Goal: Task Accomplishment & Management: Use online tool/utility

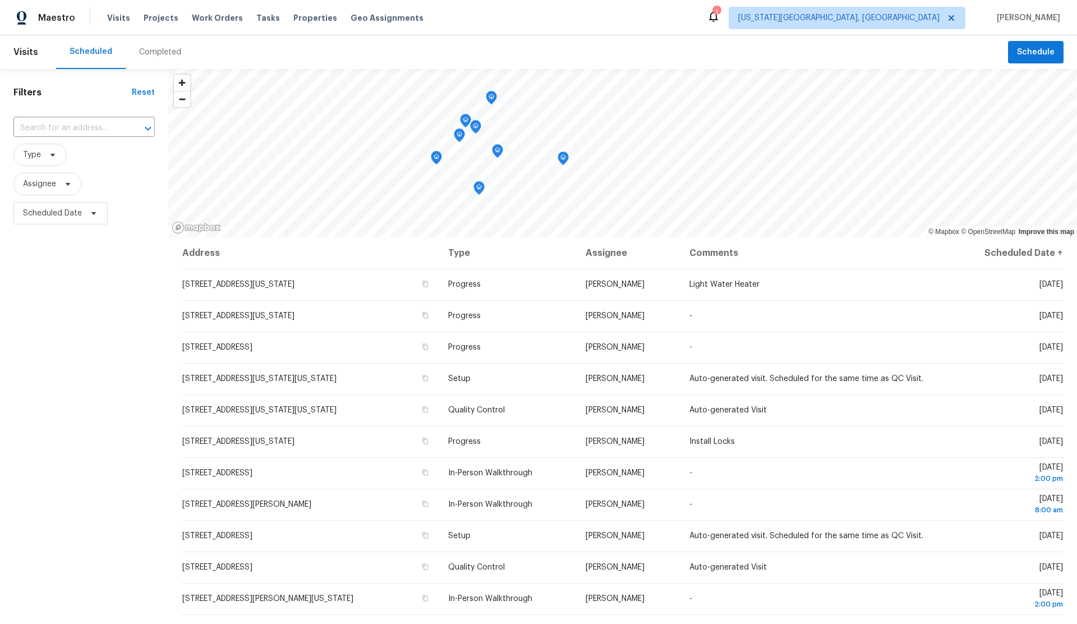
scroll to position [44, 0]
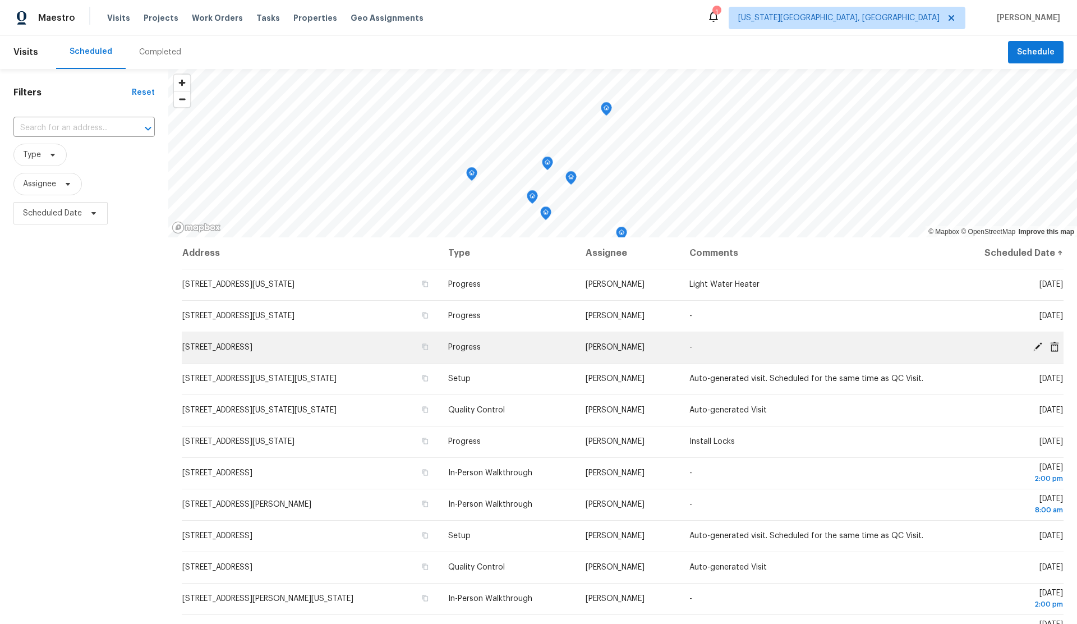
click at [1033, 347] on icon at bounding box center [1038, 347] width 10 height 10
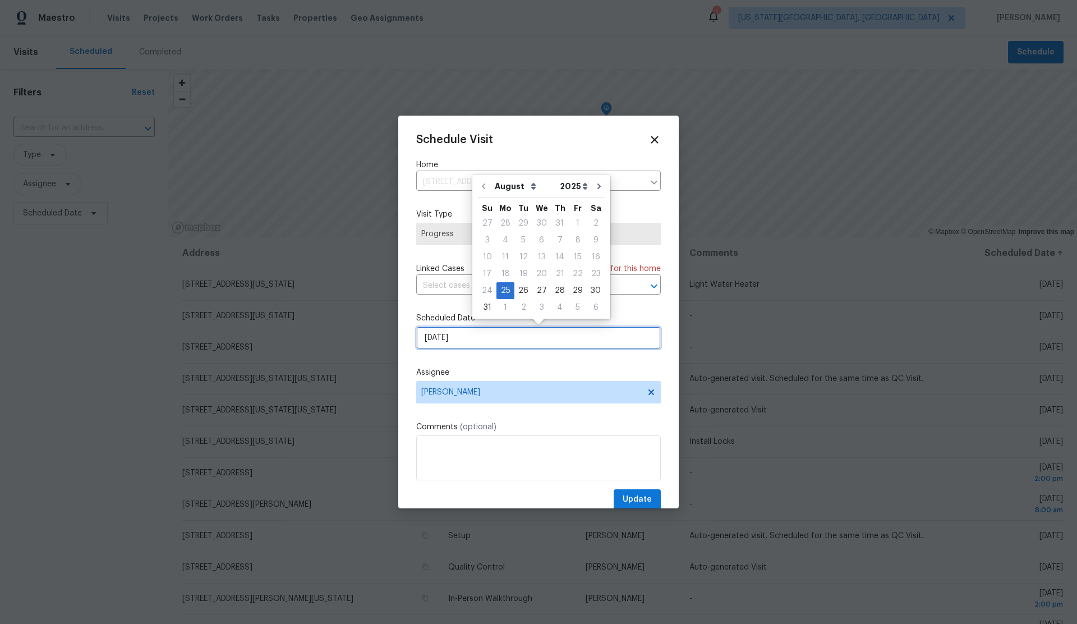
click at [482, 338] on input "8/25/2025" at bounding box center [538, 337] width 245 height 22
drag, startPoint x: 554, startPoint y: 287, endPoint x: 553, endPoint y: 303, distance: 16.8
click at [554, 288] on div "28" at bounding box center [560, 291] width 18 height 16
type input "8/28/2025"
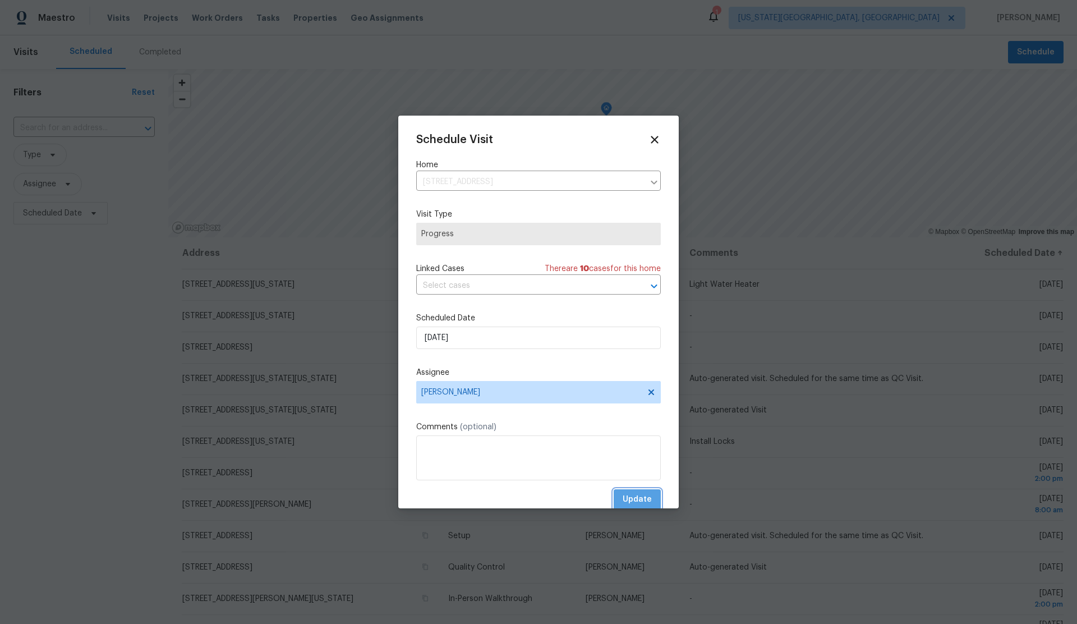
drag, startPoint x: 643, startPoint y: 494, endPoint x: 569, endPoint y: 438, distance: 92.9
click at [643, 494] on span "Update" at bounding box center [637, 499] width 29 height 14
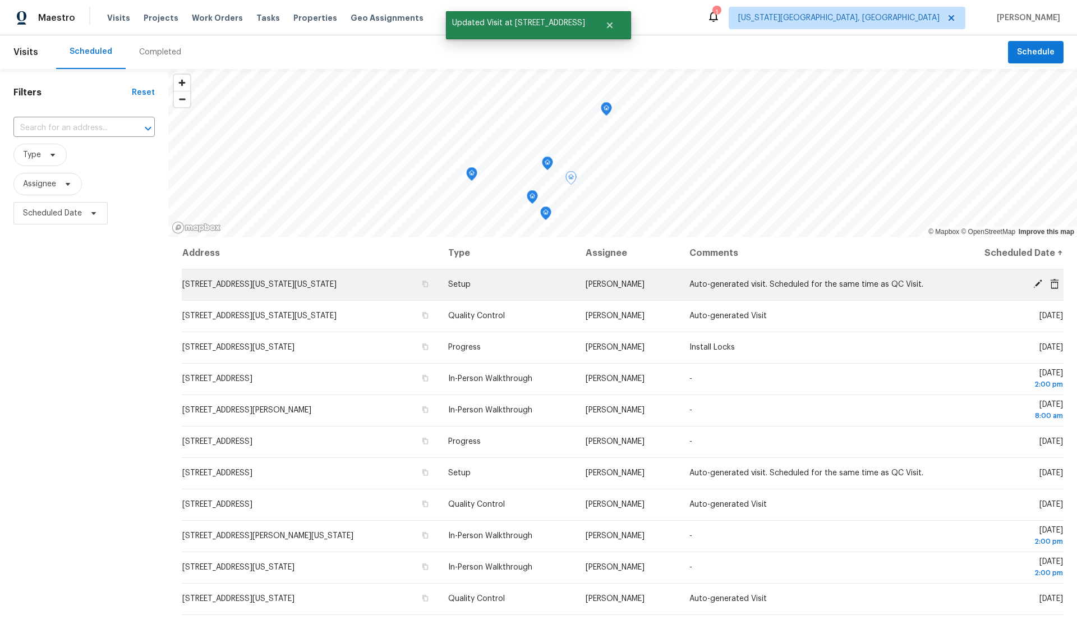
click at [1036, 280] on icon at bounding box center [1038, 284] width 10 height 10
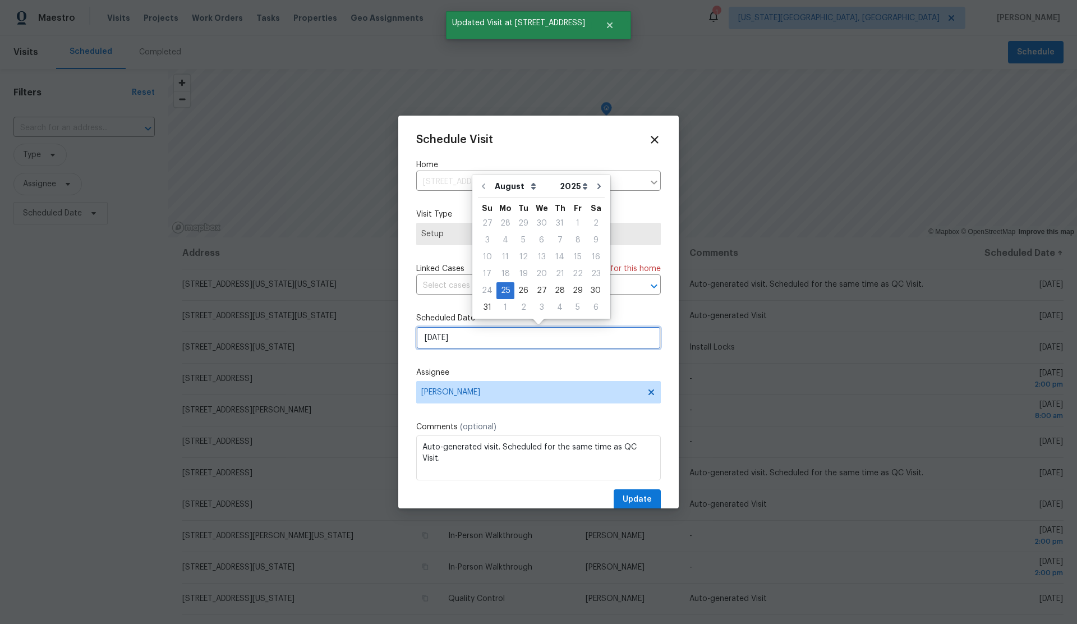
click at [486, 343] on input "8/25/2025" at bounding box center [538, 337] width 245 height 22
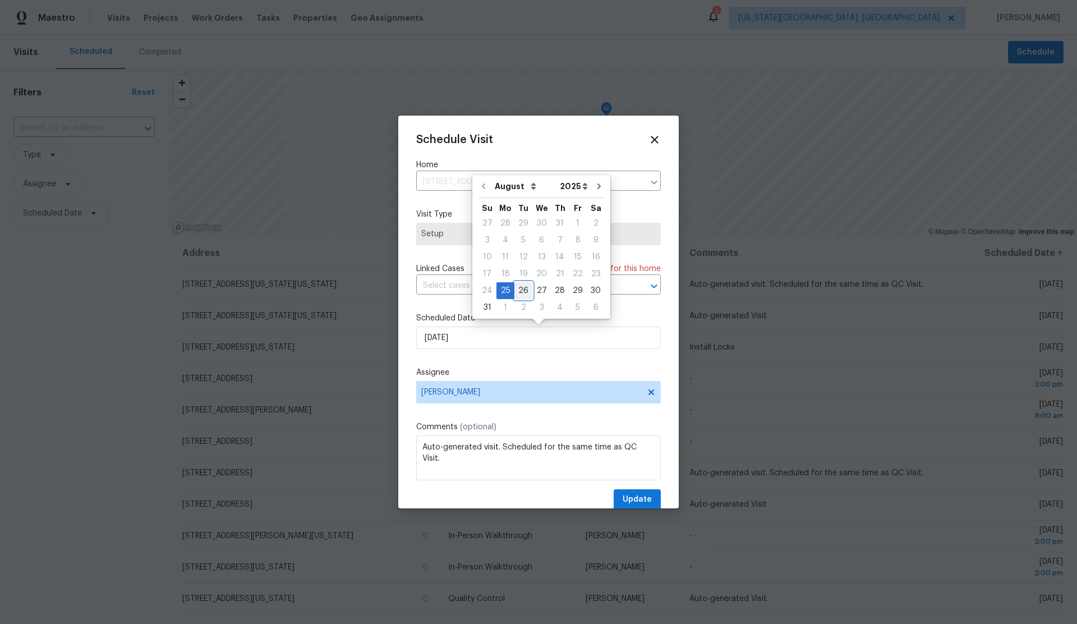
drag, startPoint x: 523, startPoint y: 289, endPoint x: 536, endPoint y: 322, distance: 35.2
click at [523, 289] on div "26" at bounding box center [523, 291] width 18 height 16
type input "8/26/2025"
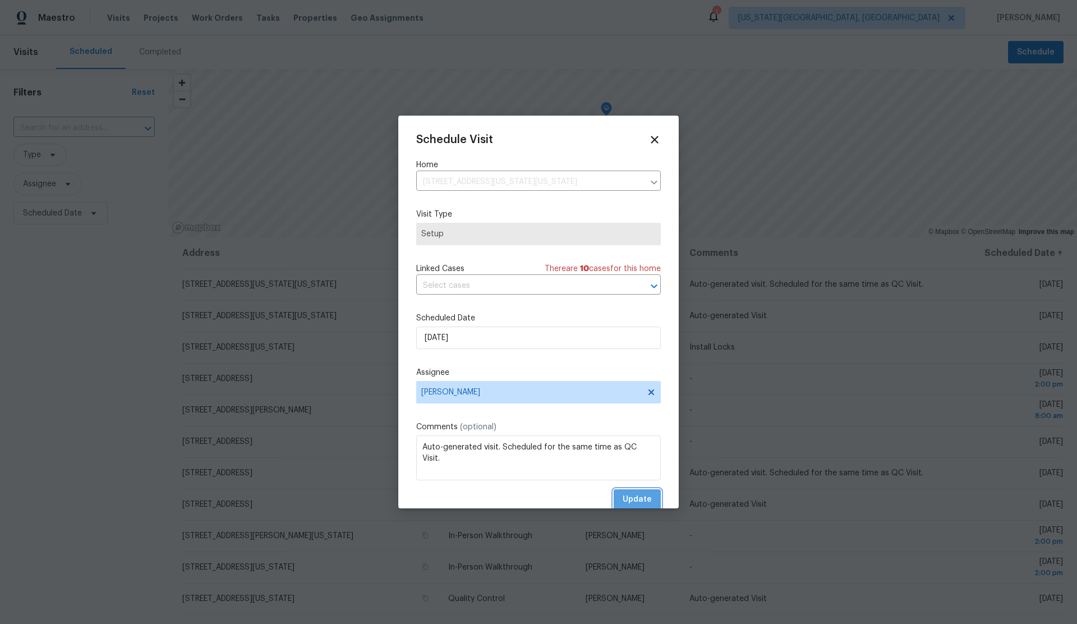
click at [643, 502] on span "Update" at bounding box center [637, 499] width 29 height 14
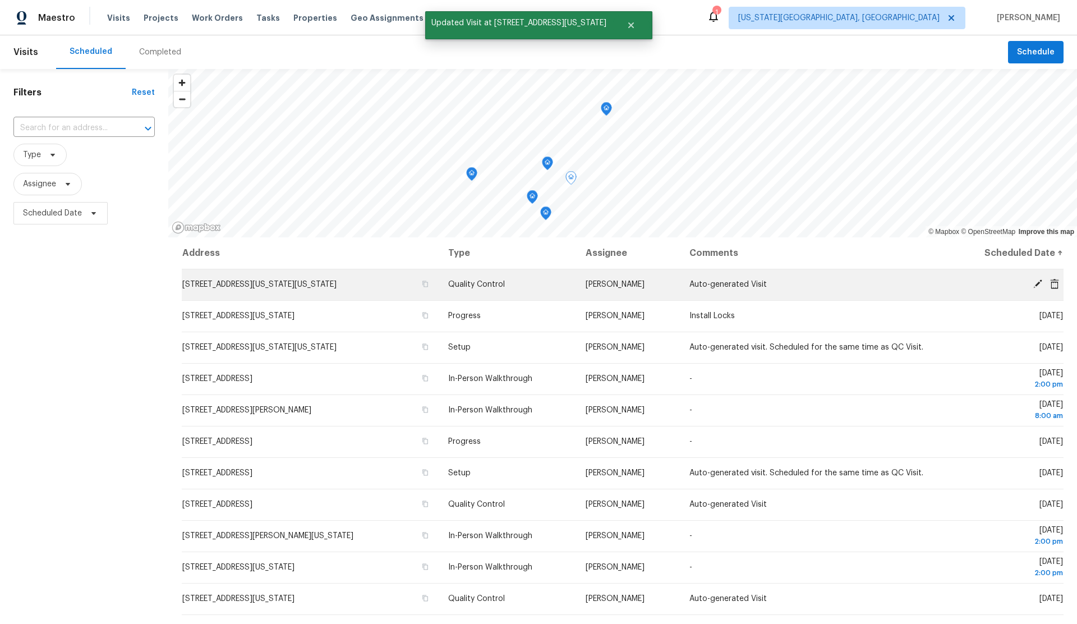
click at [1038, 279] on icon at bounding box center [1038, 284] width 10 height 10
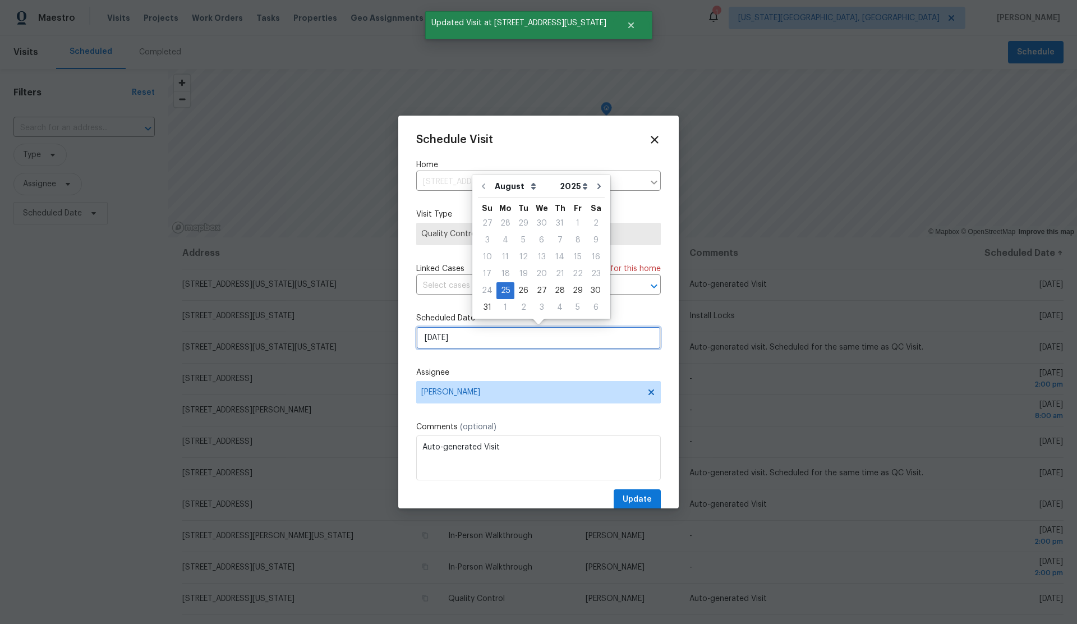
click at [491, 338] on input "8/25/2025" at bounding box center [538, 337] width 245 height 22
click at [521, 285] on div "26" at bounding box center [523, 291] width 18 height 16
type input "8/26/2025"
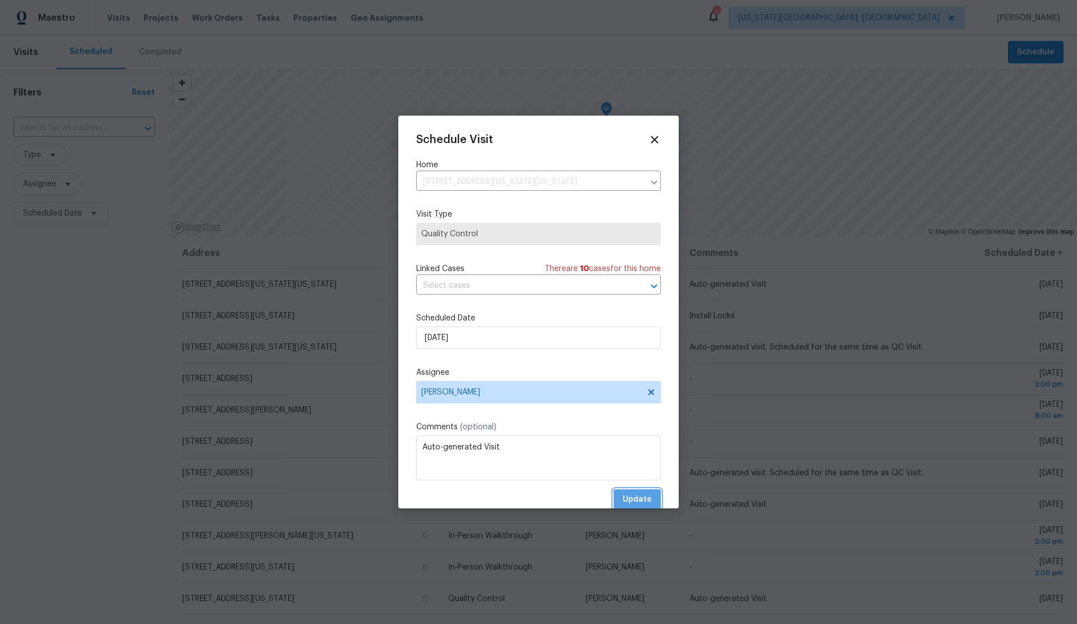
click at [638, 492] on button "Update" at bounding box center [637, 499] width 47 height 21
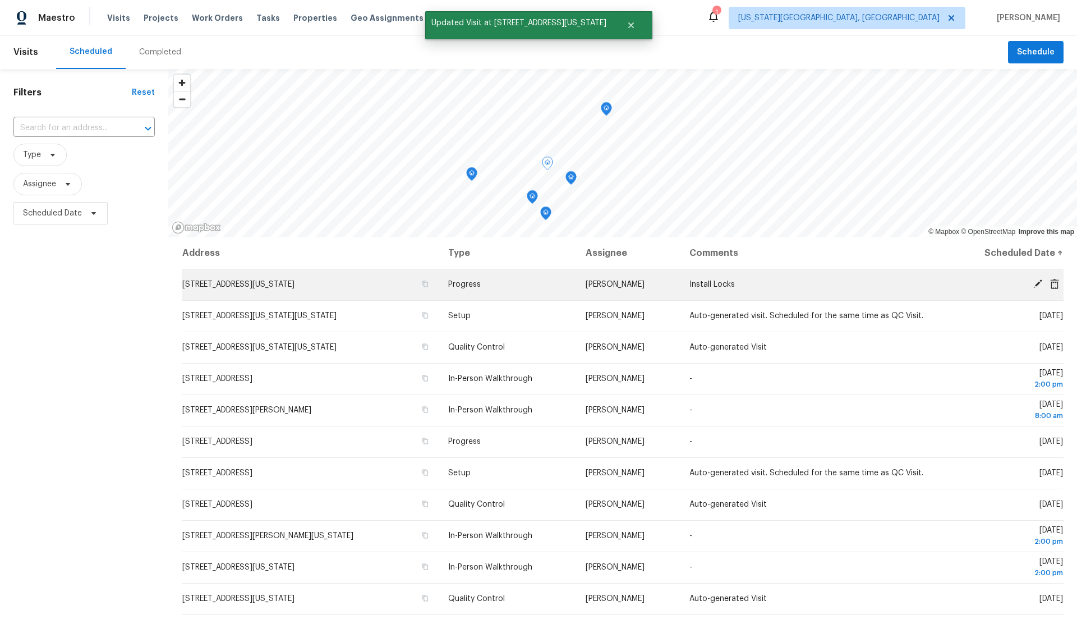
click at [1039, 281] on icon at bounding box center [1037, 283] width 9 height 9
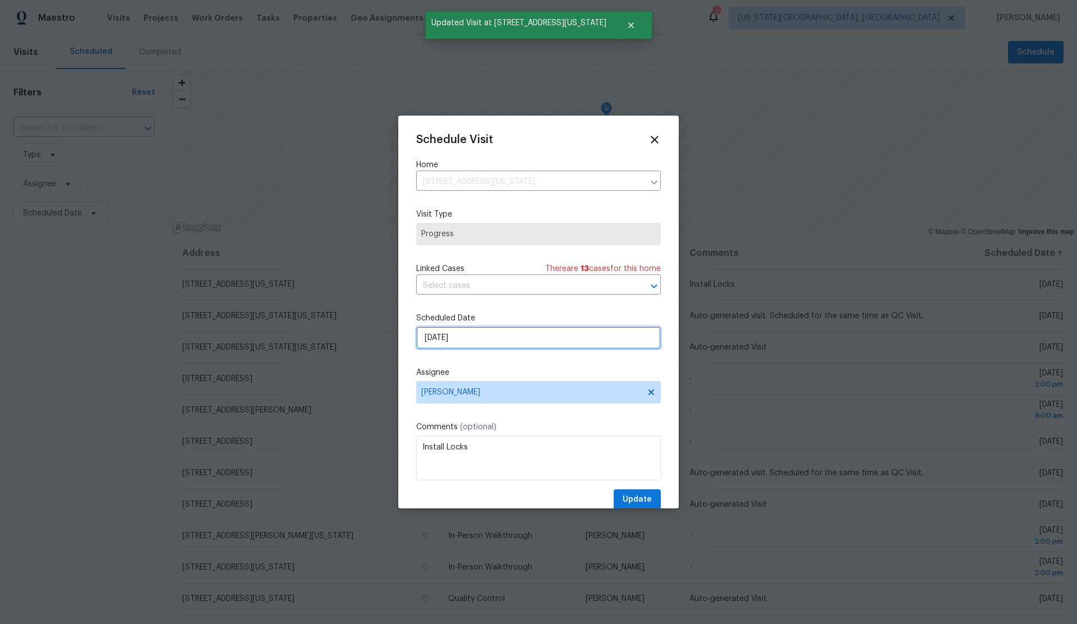
click at [492, 335] on input "8/25/2025" at bounding box center [538, 337] width 245 height 22
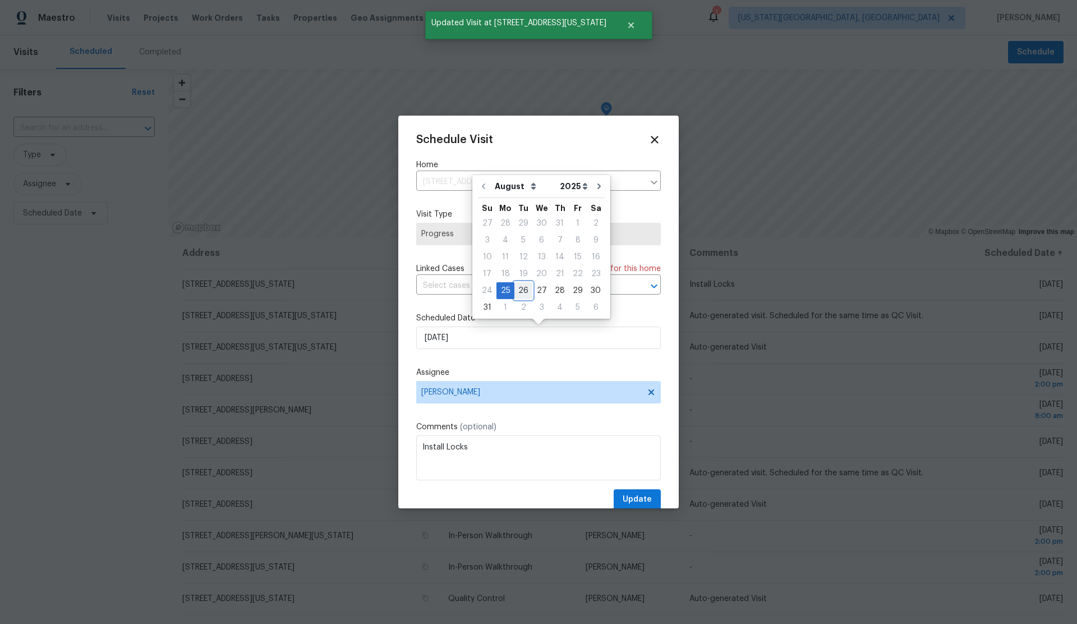
click at [526, 292] on div "26" at bounding box center [523, 291] width 18 height 16
type input "8/26/2025"
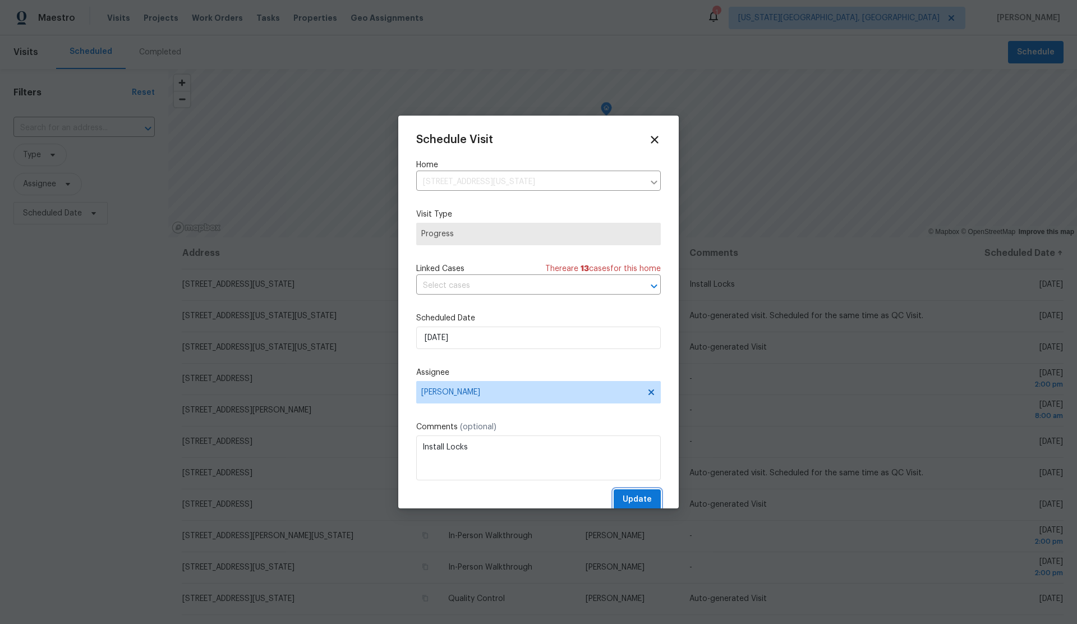
click at [644, 495] on span "Update" at bounding box center [637, 499] width 29 height 14
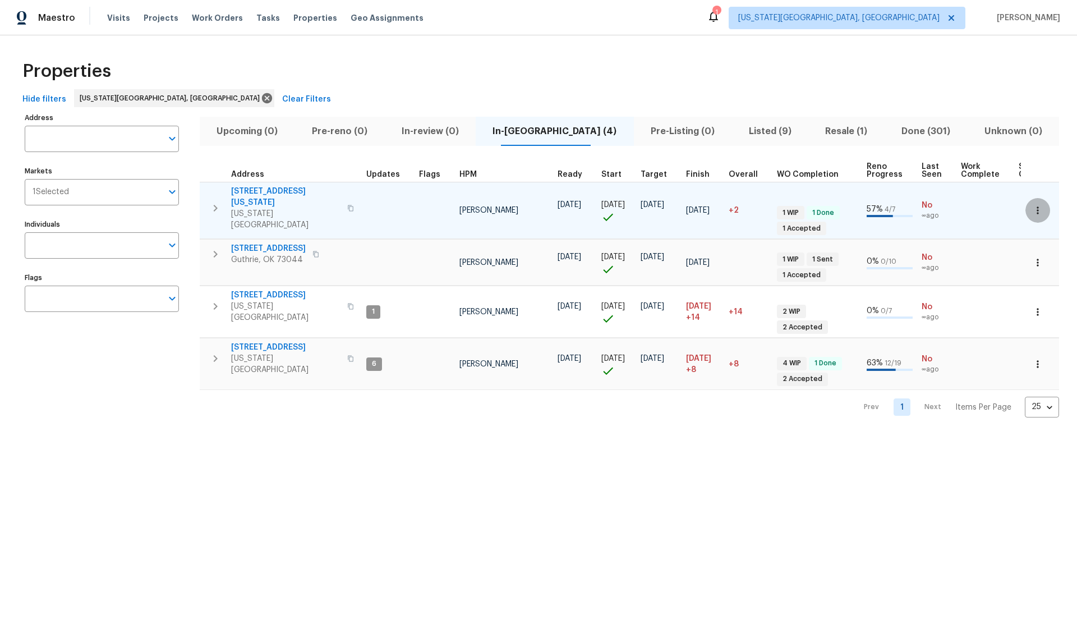
click at [1037, 206] on icon "button" at bounding box center [1038, 209] width 2 height 7
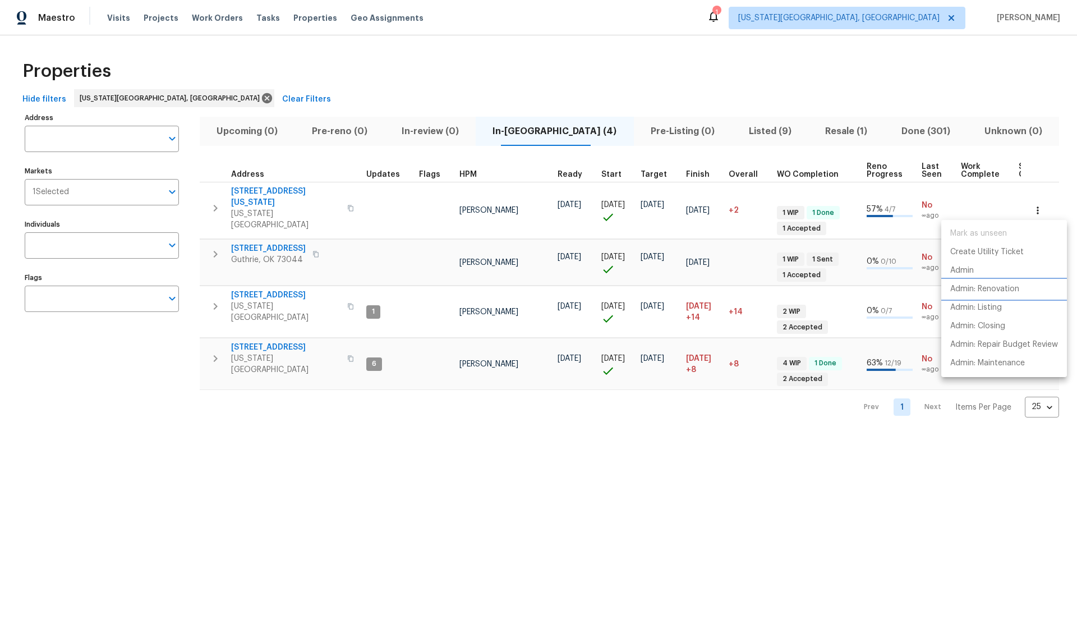
click at [966, 283] on p "Admin: Renovation" at bounding box center [984, 289] width 69 height 12
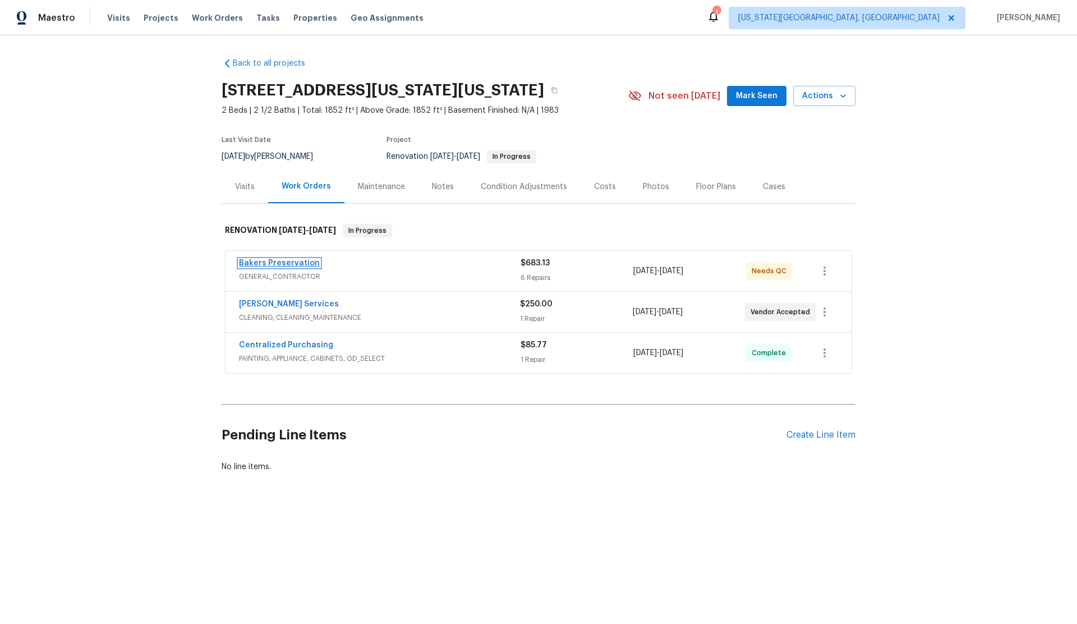
click at [270, 267] on link "Bakers Preservation" at bounding box center [279, 263] width 81 height 8
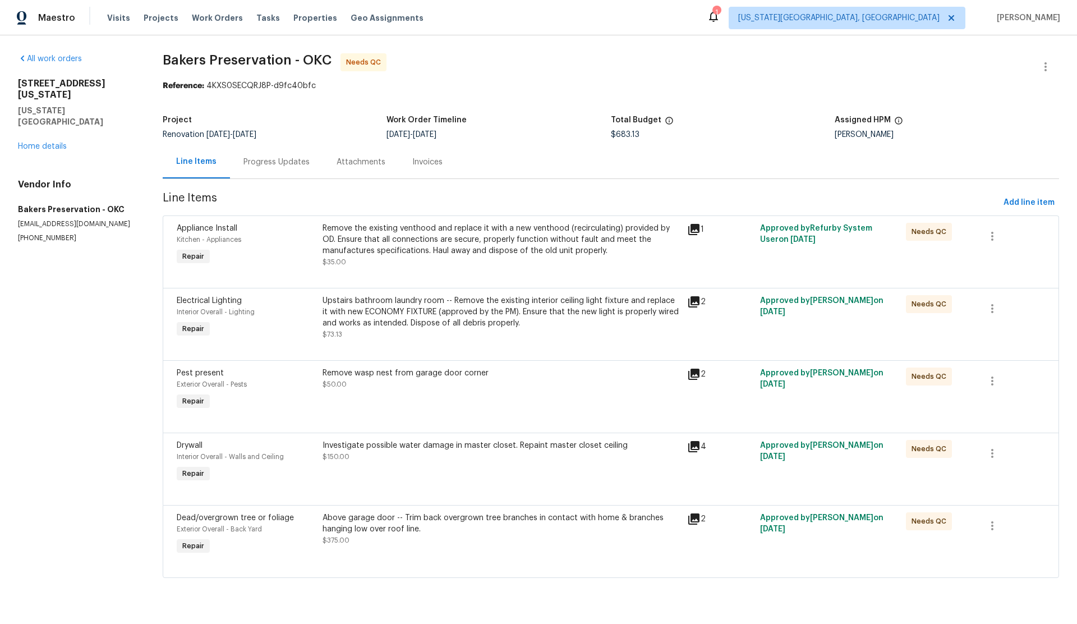
click at [234, 517] on span "Dead/overgrown tree or foliage" at bounding box center [235, 518] width 117 height 8
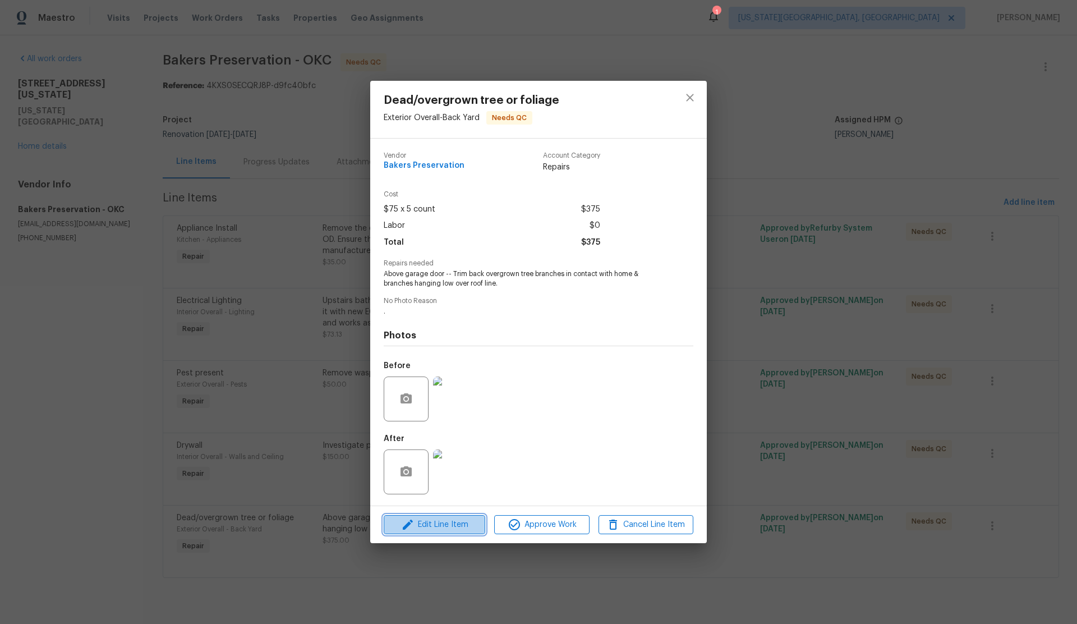
click at [445, 526] on span "Edit Line Item" at bounding box center [434, 525] width 95 height 14
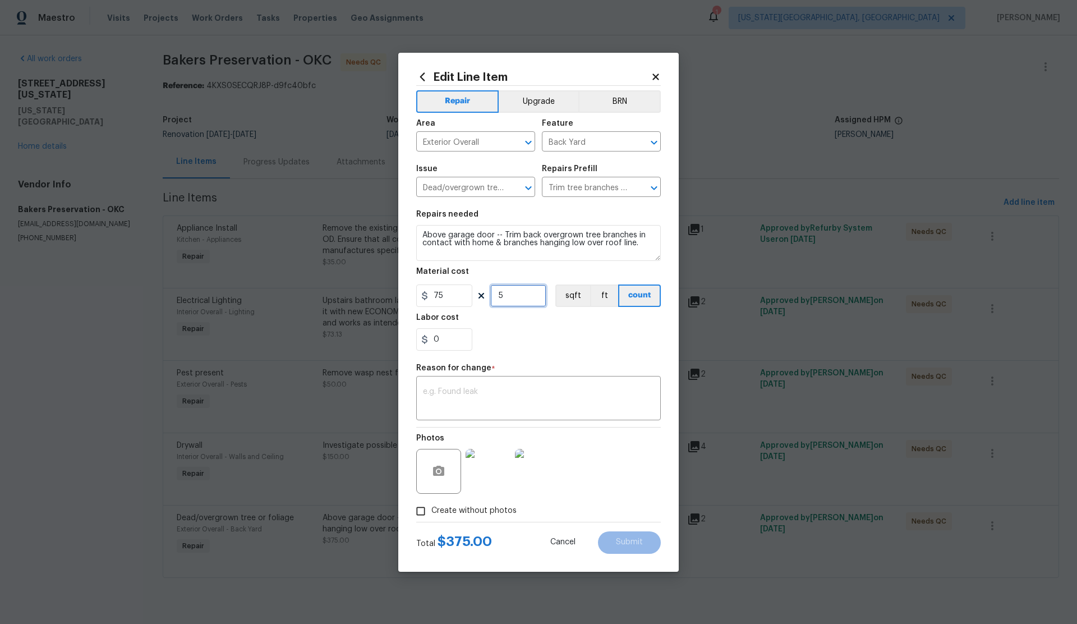
click at [496, 298] on input "5" at bounding box center [518, 295] width 56 height 22
type input "6"
click at [491, 394] on textarea at bounding box center [538, 400] width 231 height 24
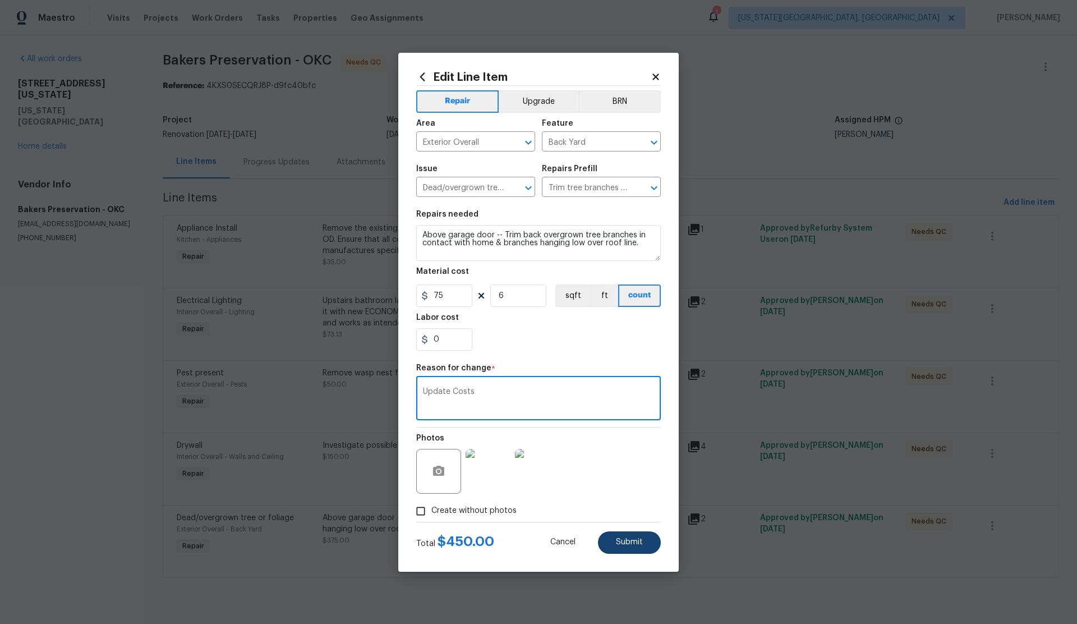
type textarea "Update Costs"
click at [637, 547] on button "Submit" at bounding box center [629, 542] width 63 height 22
type input "5"
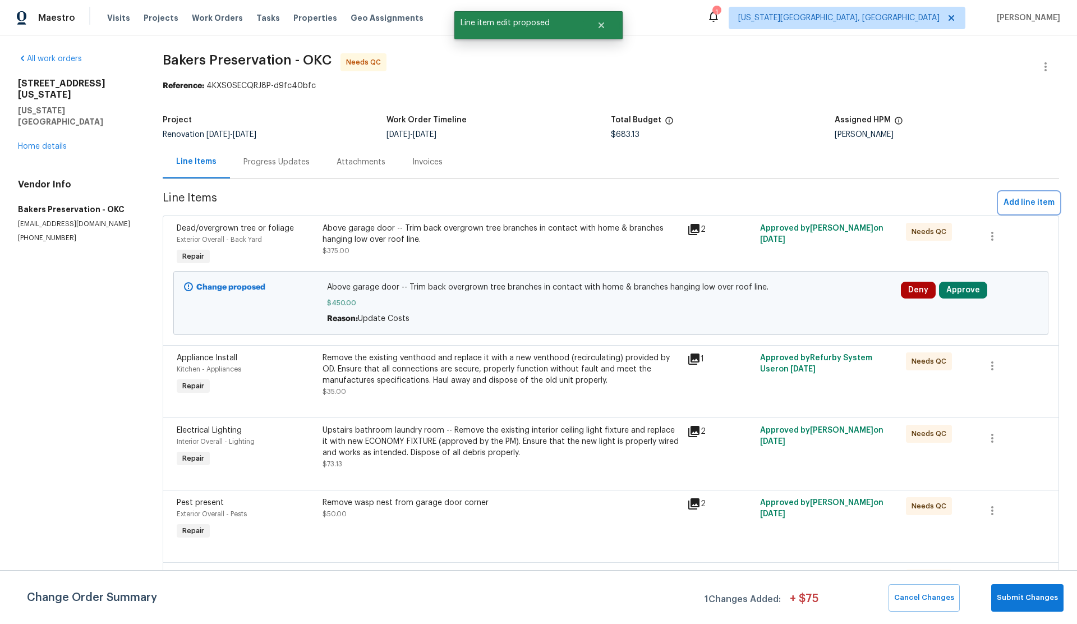
click at [1013, 203] on span "Add line item" at bounding box center [1028, 203] width 51 height 14
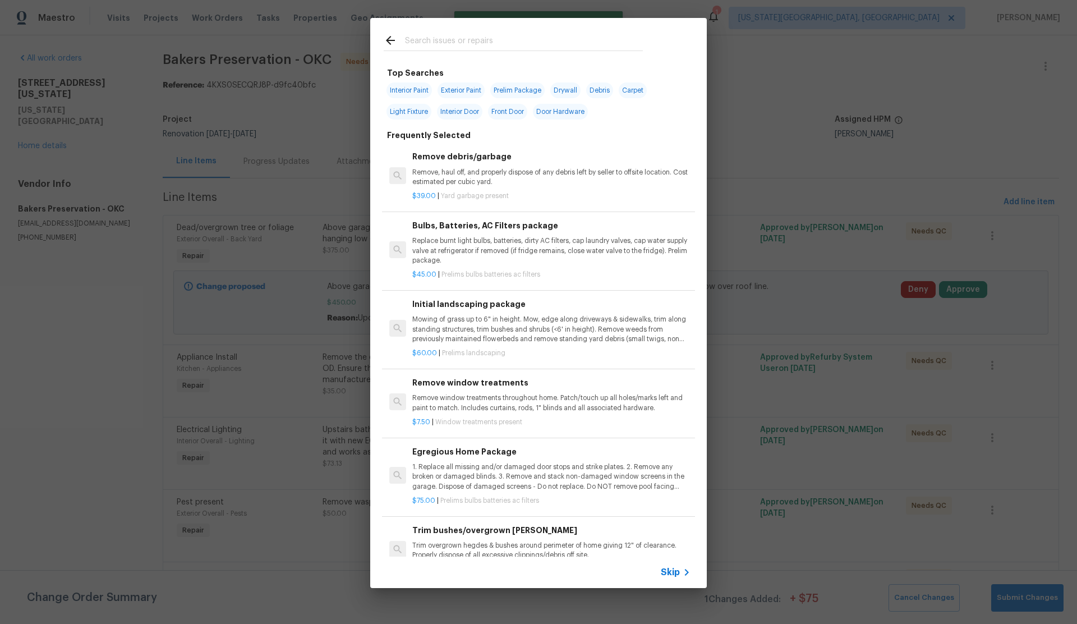
click at [669, 572] on span "Skip" at bounding box center [670, 572] width 19 height 11
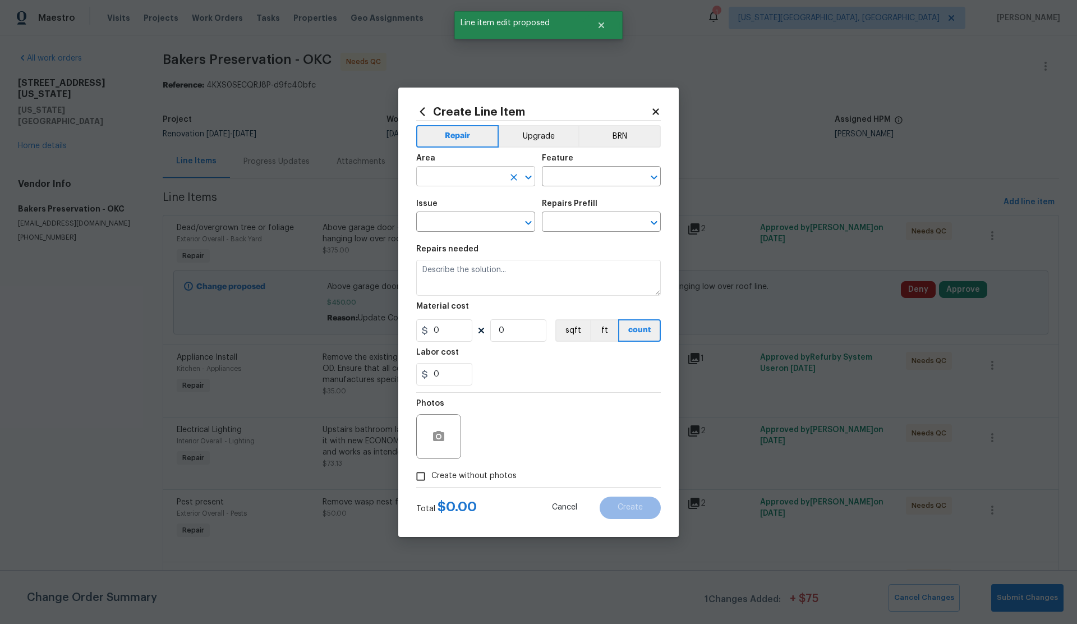
click at [452, 178] on input "text" at bounding box center [460, 177] width 88 height 17
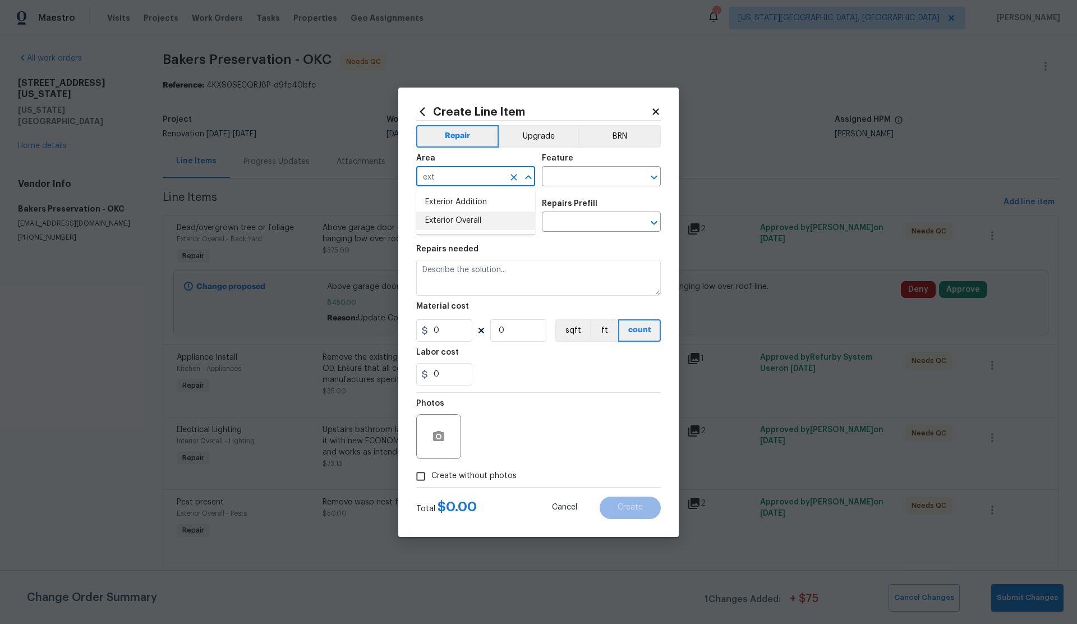
click at [463, 220] on li "Exterior Overall" at bounding box center [475, 220] width 119 height 19
type input "Exterior Overall"
click at [570, 173] on input "text" at bounding box center [586, 177] width 88 height 17
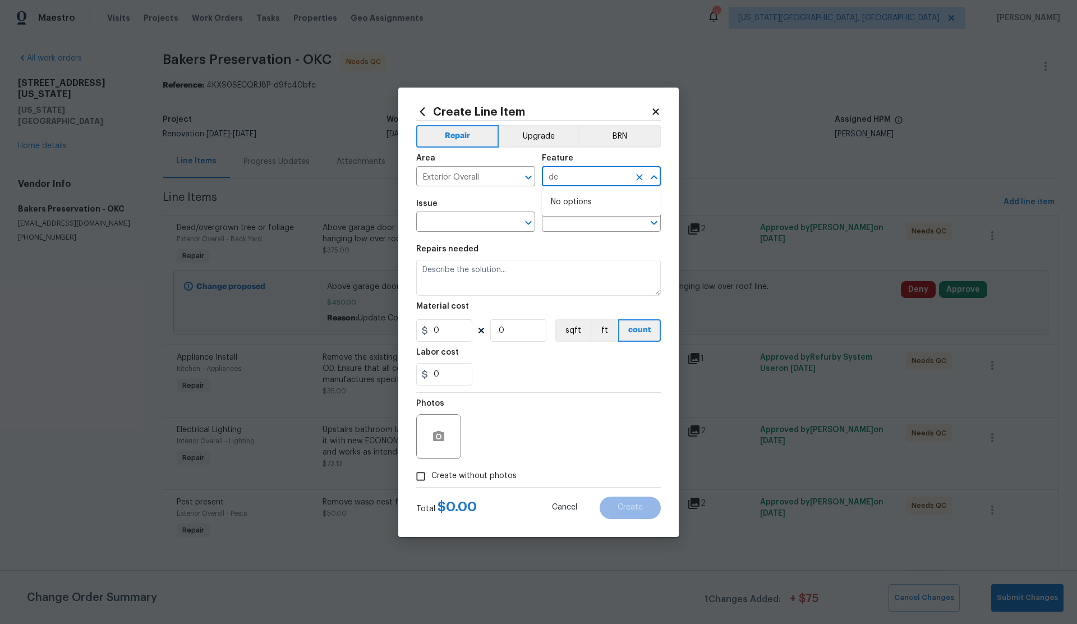
type input "d"
drag, startPoint x: 570, startPoint y: 226, endPoint x: 556, endPoint y: 225, distance: 14.1
click at [568, 225] on li "Back Yard" at bounding box center [601, 229] width 119 height 19
type input "Back Yard"
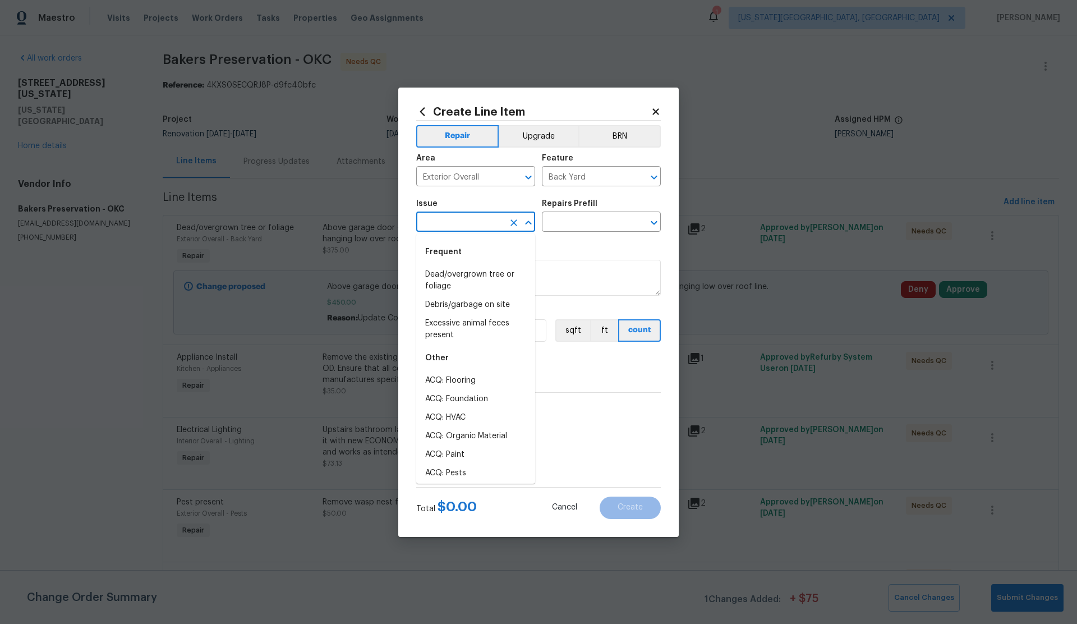
click at [469, 224] on input "text" at bounding box center [460, 222] width 88 height 17
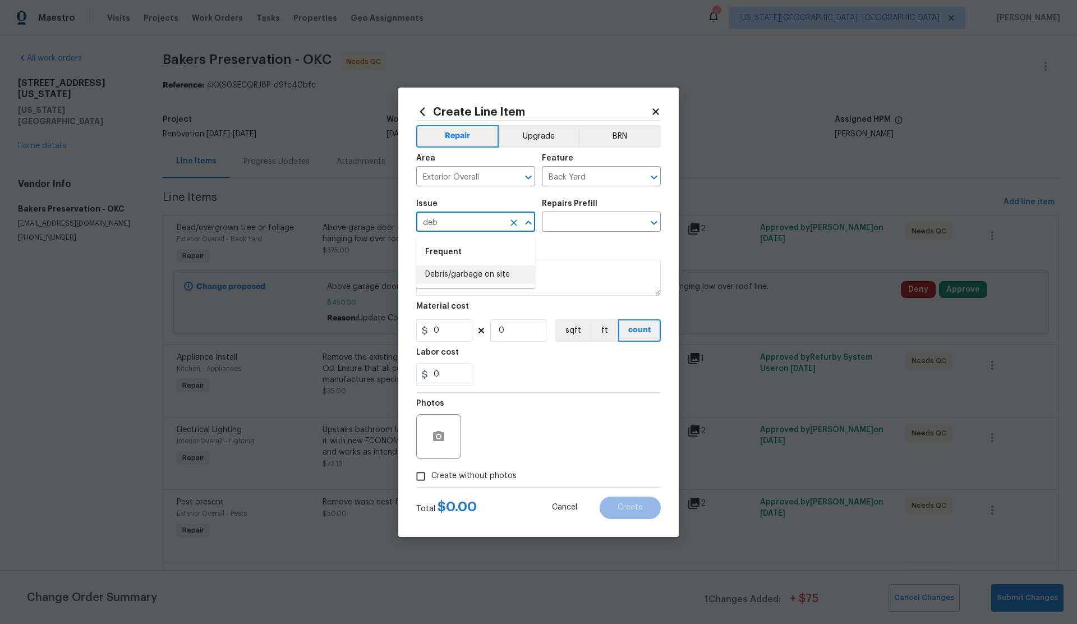
drag, startPoint x: 468, startPoint y: 278, endPoint x: 482, endPoint y: 266, distance: 18.3
click at [471, 275] on li "Debris/garbage on site" at bounding box center [475, 274] width 119 height 19
type input "Debris/garbage on site"
click at [588, 215] on input "text" at bounding box center [586, 222] width 88 height 17
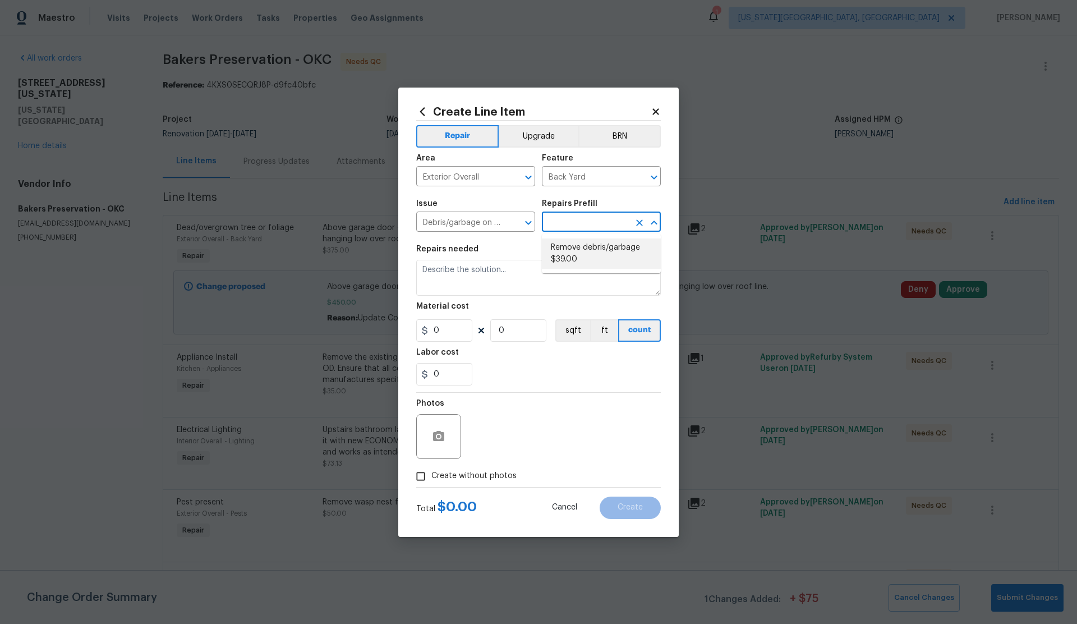
click at [574, 248] on li "Remove debris/garbage $39.00" at bounding box center [601, 253] width 119 height 30
type input "Remove debris/garbage $39.00"
type textarea "Remove, haul off, and properly dispose of any debris left by seller to offsite …"
type input "39"
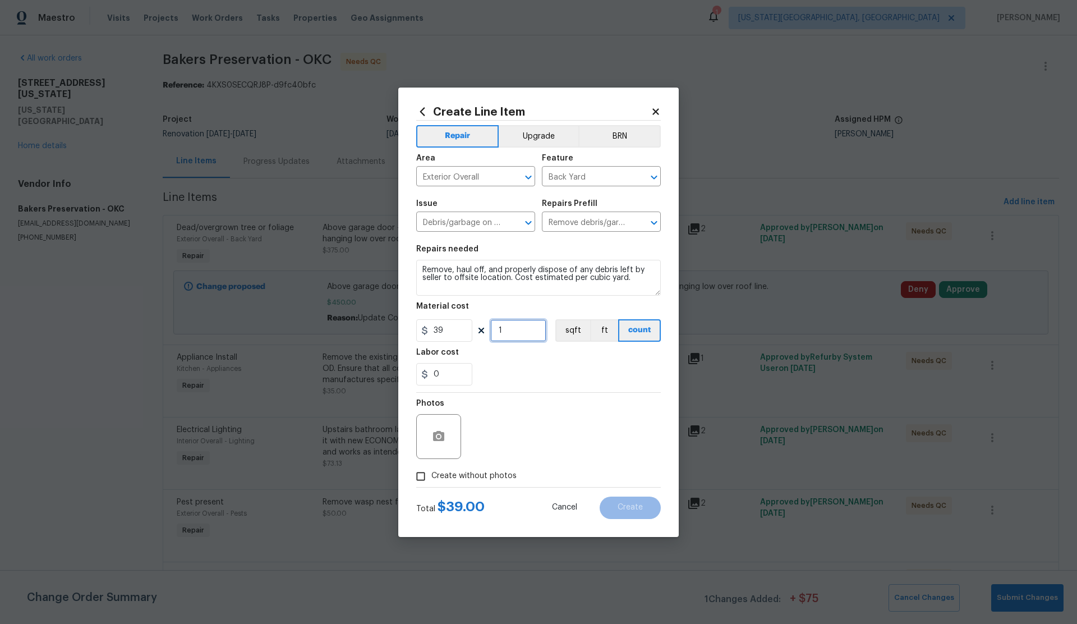
drag, startPoint x: 517, startPoint y: 333, endPoint x: 482, endPoint y: 332, distance: 34.8
click at [482, 332] on div "39 1 sqft ft count" at bounding box center [538, 330] width 245 height 22
type input "4"
drag, startPoint x: 422, startPoint y: 475, endPoint x: 452, endPoint y: 464, distance: 31.6
click at [422, 474] on input "Create without photos" at bounding box center [420, 476] width 21 height 21
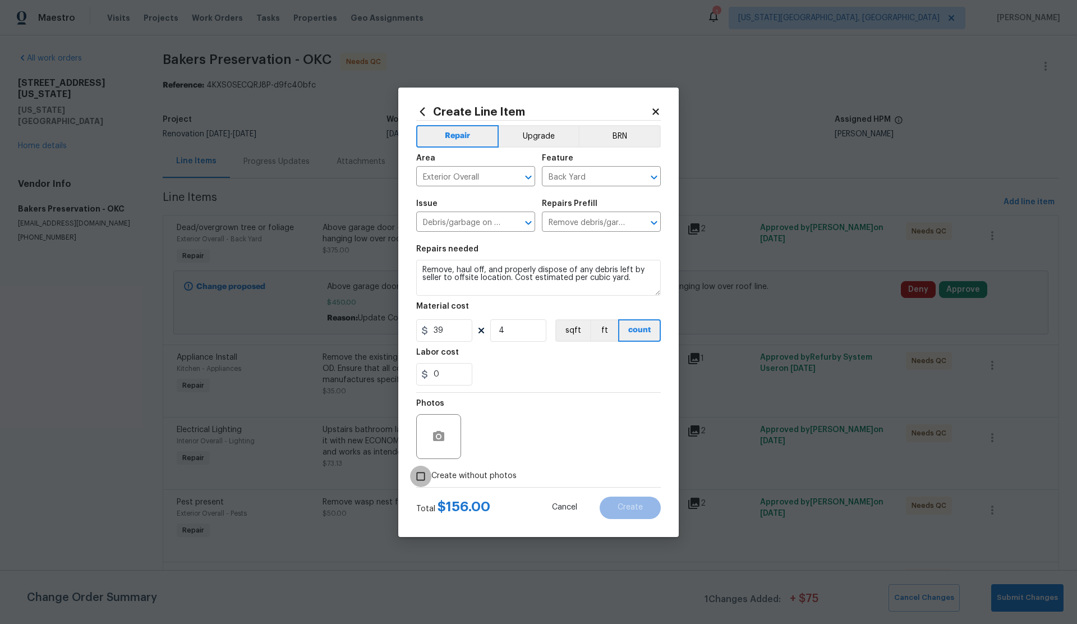
checkbox input "true"
click at [528, 441] on textarea at bounding box center [565, 436] width 191 height 45
type textarea "."
drag, startPoint x: 629, startPoint y: 510, endPoint x: 627, endPoint y: 492, distance: 18.0
click at [629, 509] on span "Create" at bounding box center [630, 507] width 25 height 8
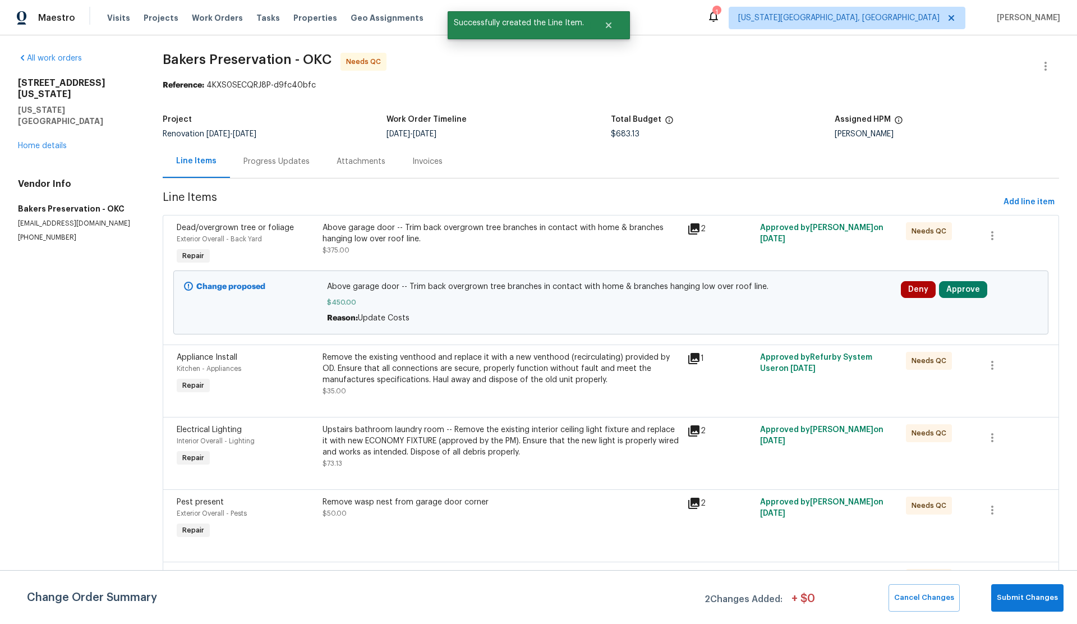
scroll to position [0, 0]
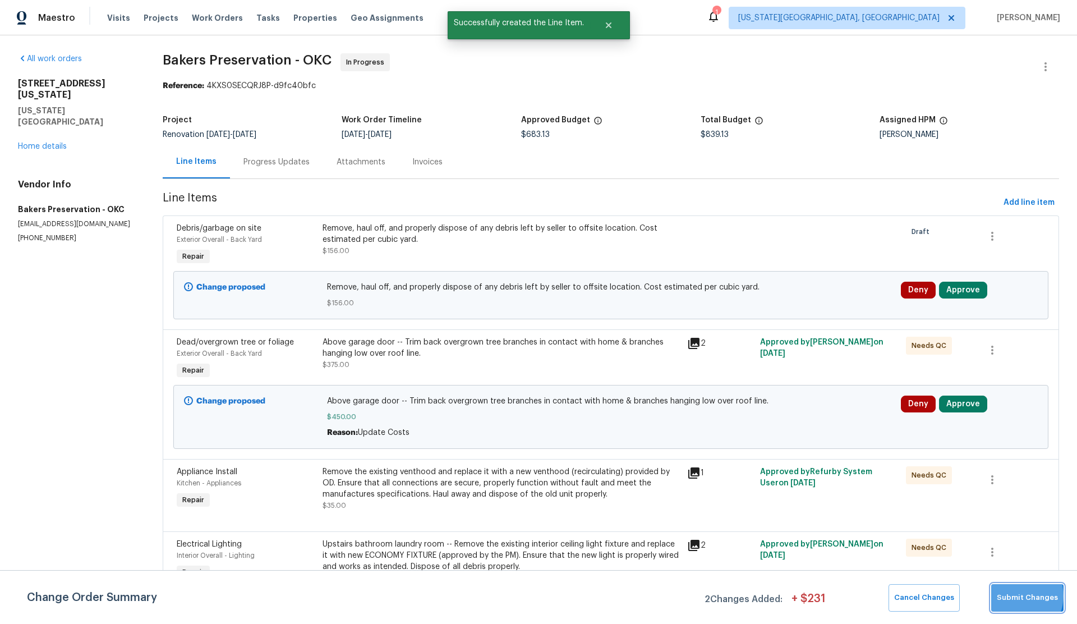
drag, startPoint x: 1019, startPoint y: 596, endPoint x: 905, endPoint y: 544, distance: 125.0
click at [1019, 596] on span "Submit Changes" at bounding box center [1027, 597] width 61 height 13
